Goal: Information Seeking & Learning: Understand process/instructions

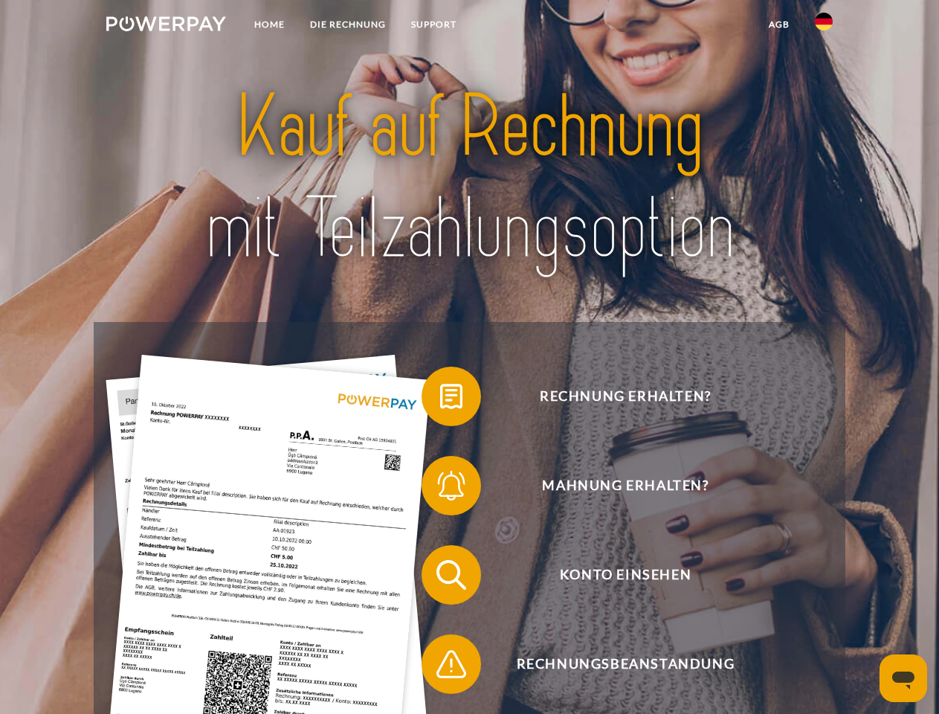
click at [166, 26] on img at bounding box center [166, 23] width 120 height 15
click at [824, 26] on img at bounding box center [824, 22] width 18 height 18
click at [778, 25] on link "agb" at bounding box center [779, 24] width 46 height 27
click at [440, 399] on span at bounding box center [429, 396] width 74 height 74
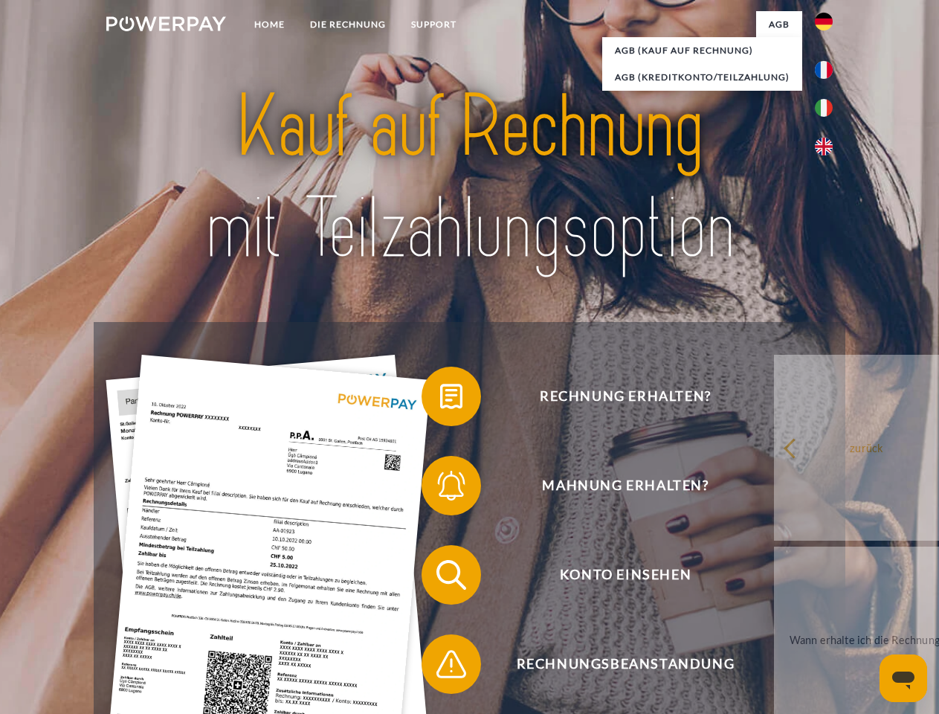
click at [440, 488] on span at bounding box center [429, 485] width 74 height 74
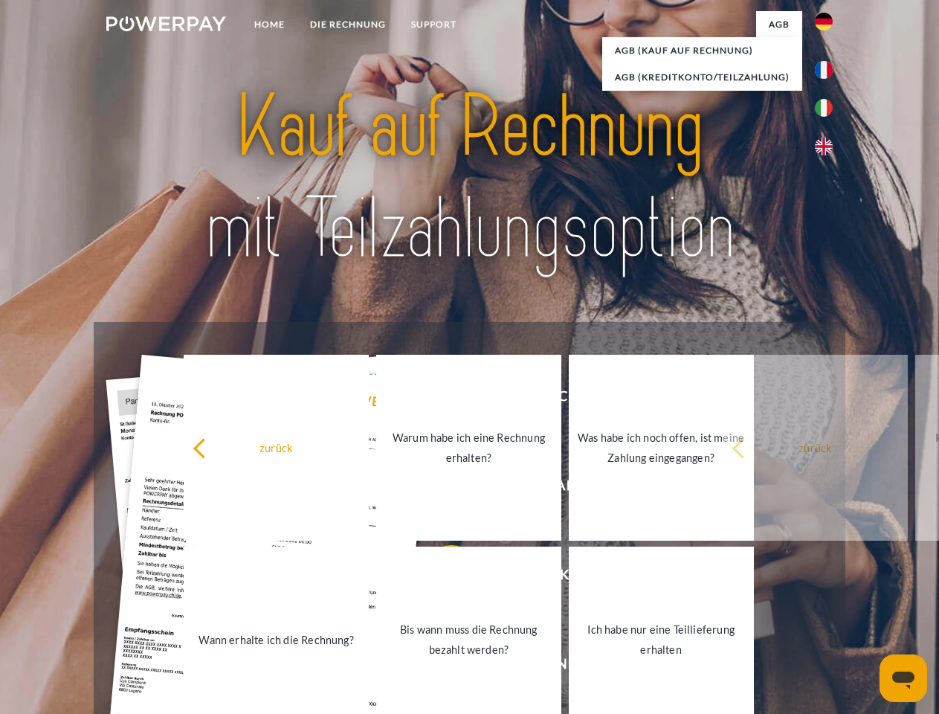
click at [440, 578] on link "Bis wann muss die Rechnung bezahlt werden?" at bounding box center [468, 639] width 185 height 186
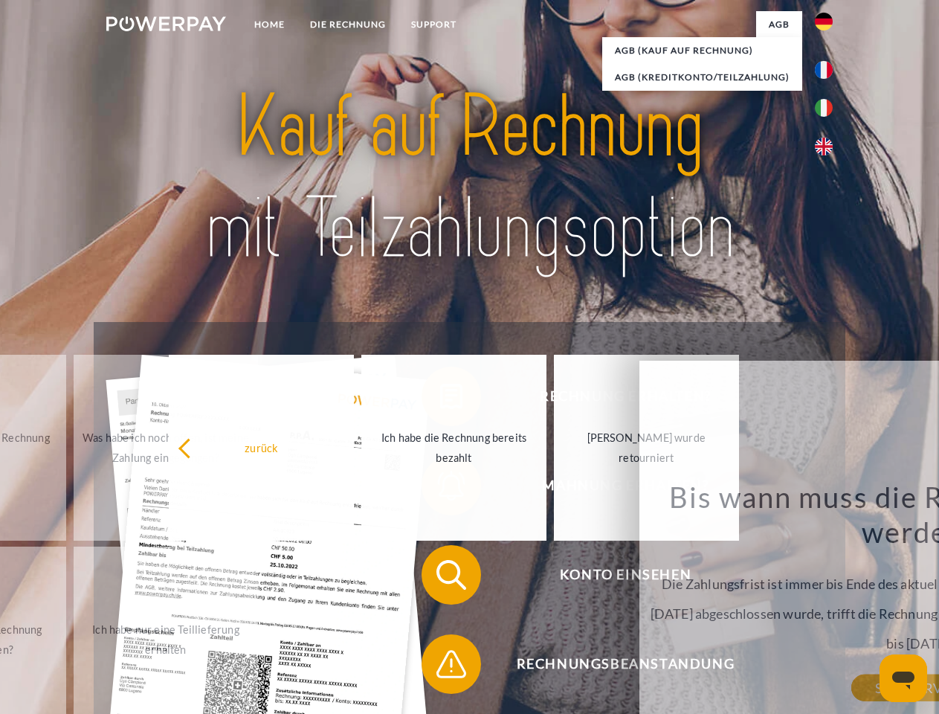
click at [440, 667] on span at bounding box center [429, 664] width 74 height 74
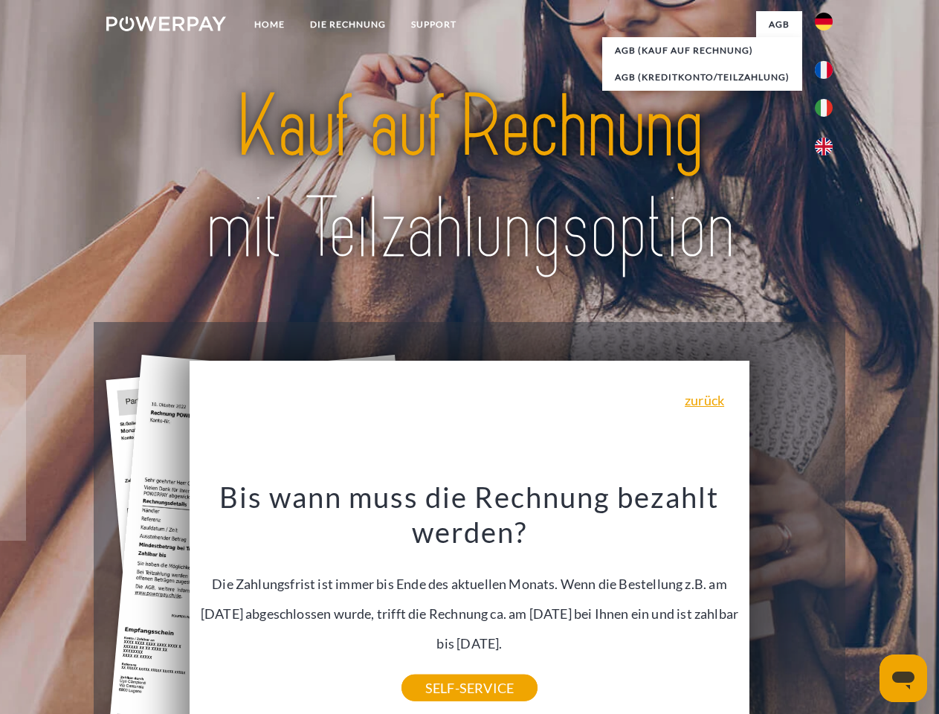
click at [903, 678] on icon "Messaging-Fenster öffnen" at bounding box center [903, 680] width 22 height 18
